Goal: Task Accomplishment & Management: Complete application form

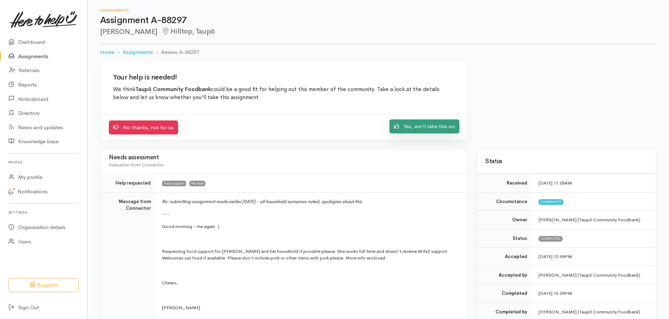
click at [431, 127] on link "Yes, we'll take this on" at bounding box center [425, 126] width 70 height 14
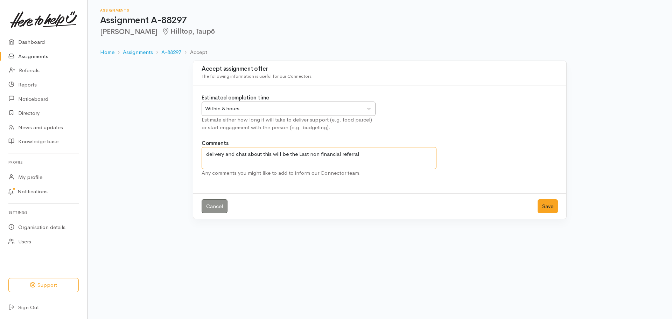
click at [310, 154] on textarea "delivery and chat about this will be the Last non financial referral" at bounding box center [319, 158] width 235 height 22
click at [426, 155] on textarea "delivery and chat about this will be the Last non financial referral" at bounding box center [319, 158] width 235 height 22
click at [373, 155] on textarea "delivery and chat about this will be the Last non financial referral" at bounding box center [319, 158] width 235 height 22
type textarea "delivery and chat about this will be the Last Emergency food parcel via a non f…"
click at [550, 202] on button "Save" at bounding box center [548, 206] width 20 height 14
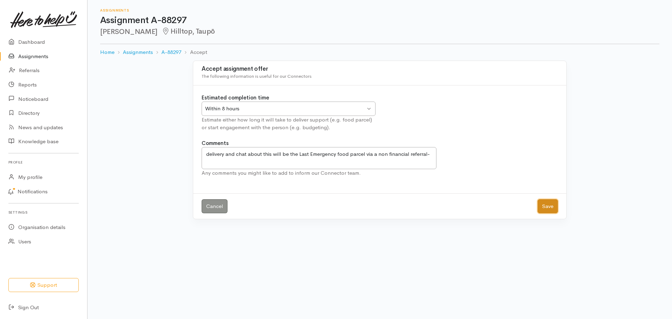
click at [550, 202] on button "Save" at bounding box center [548, 206] width 20 height 14
click at [142, 51] on link "Assignments" at bounding box center [138, 52] width 30 height 8
